Goal: Find specific page/section: Find specific page/section

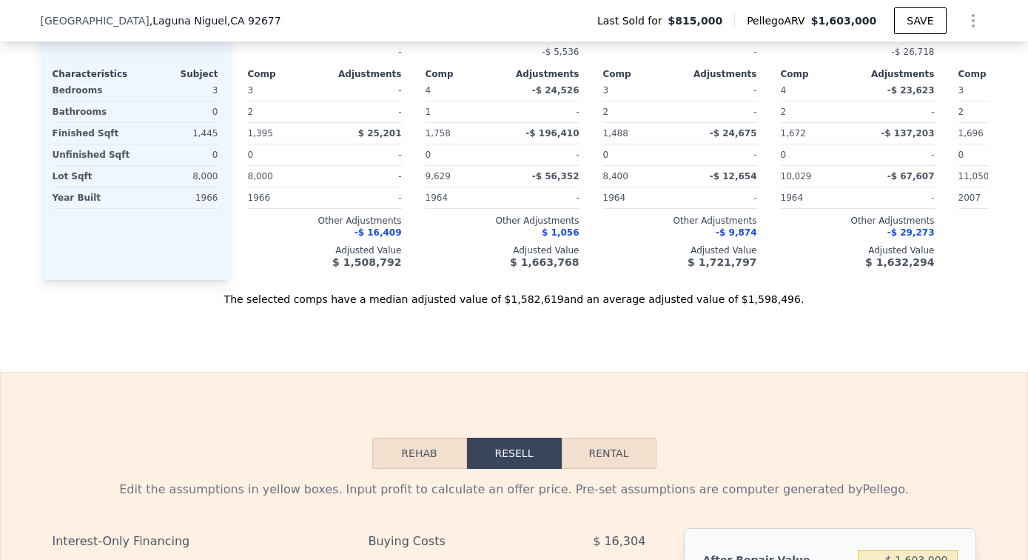
scroll to position [1537, 0]
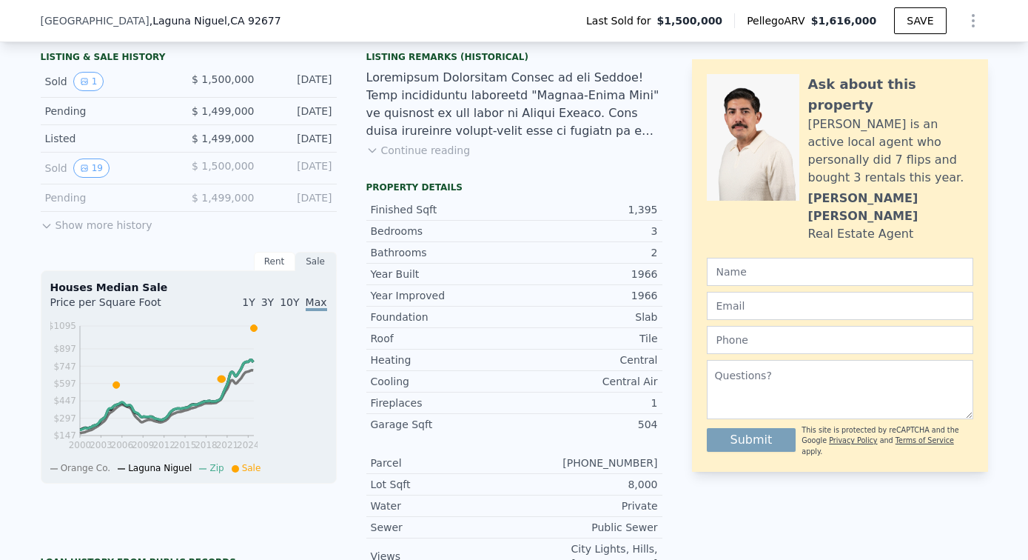
scroll to position [387, 0]
